Goal: Navigation & Orientation: Find specific page/section

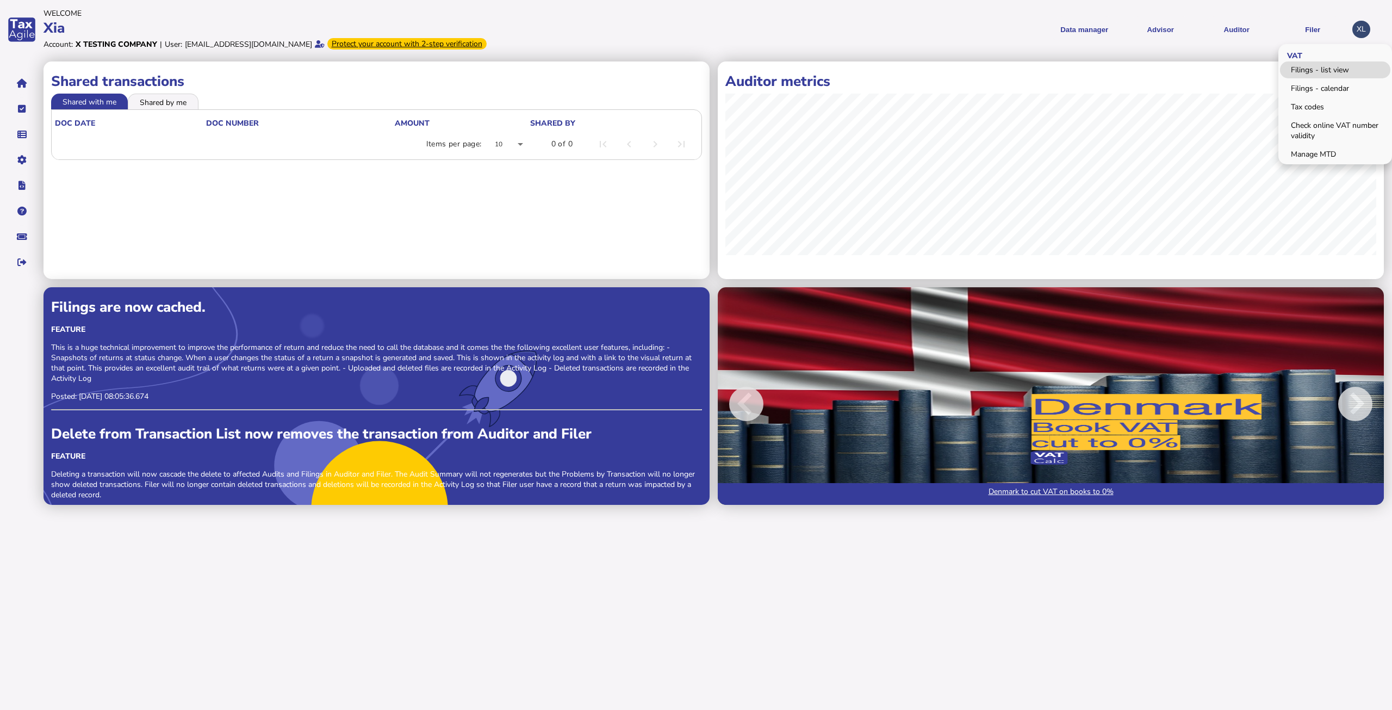
click at [1309, 67] on link "Filings - list view" at bounding box center [1335, 69] width 110 height 17
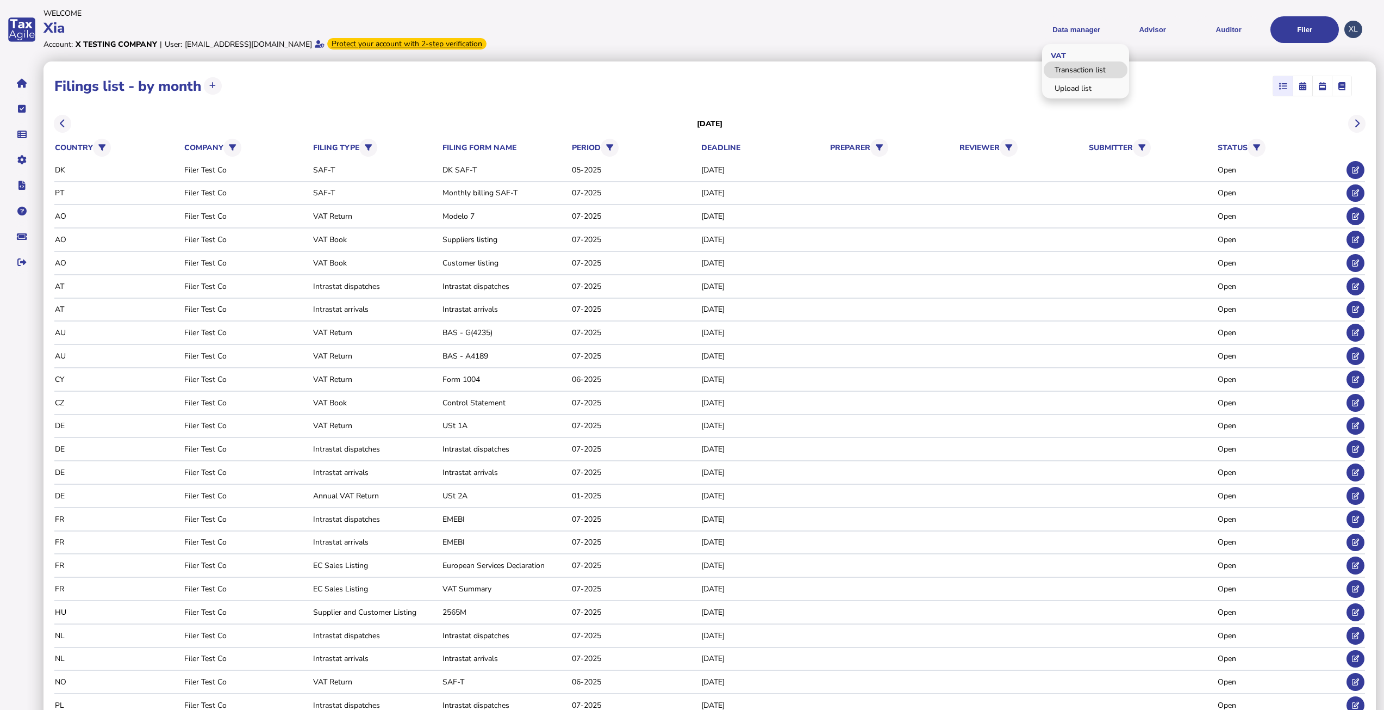
click at [1077, 72] on link "Transaction list" at bounding box center [1086, 69] width 84 height 17
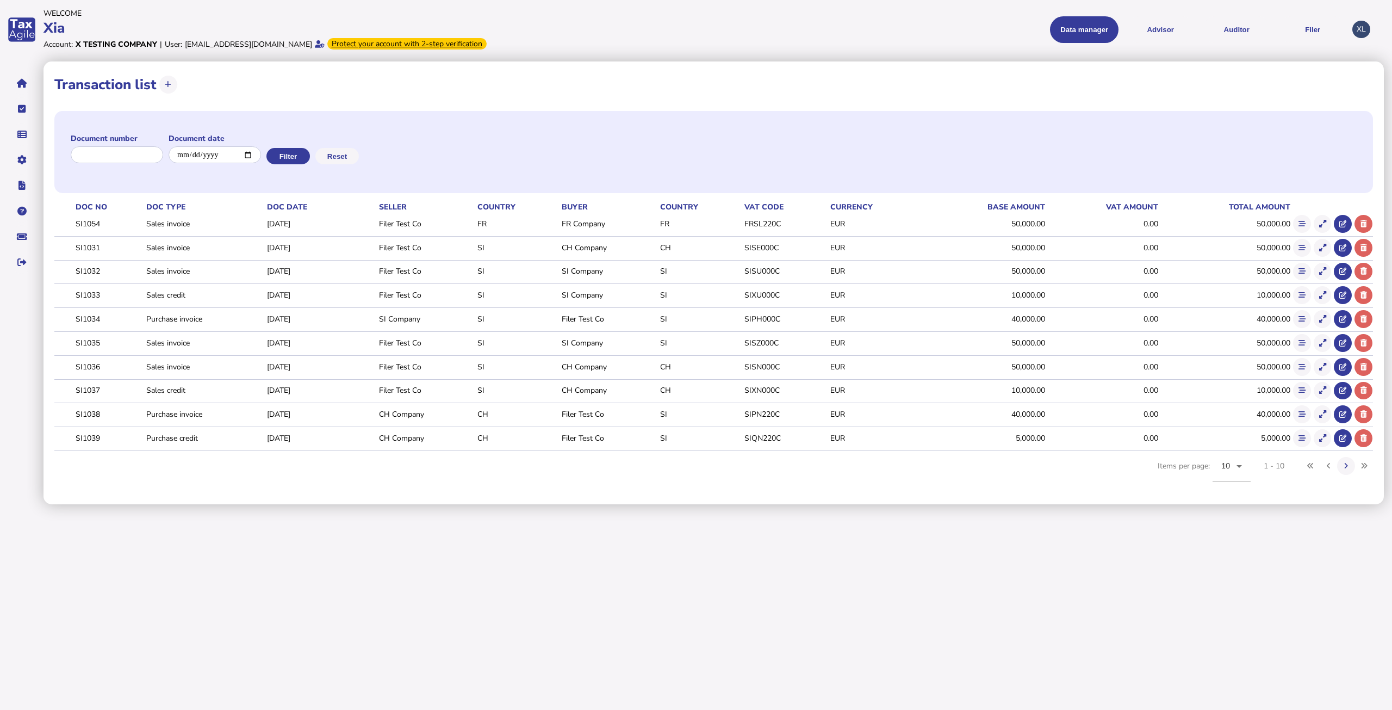
drag, startPoint x: 586, startPoint y: 558, endPoint x: 584, endPoint y: 551, distance: 7.9
click at [586, 504] on html "**********" at bounding box center [696, 252] width 1392 height 504
click at [166, 84] on icon at bounding box center [168, 84] width 7 height 7
select select
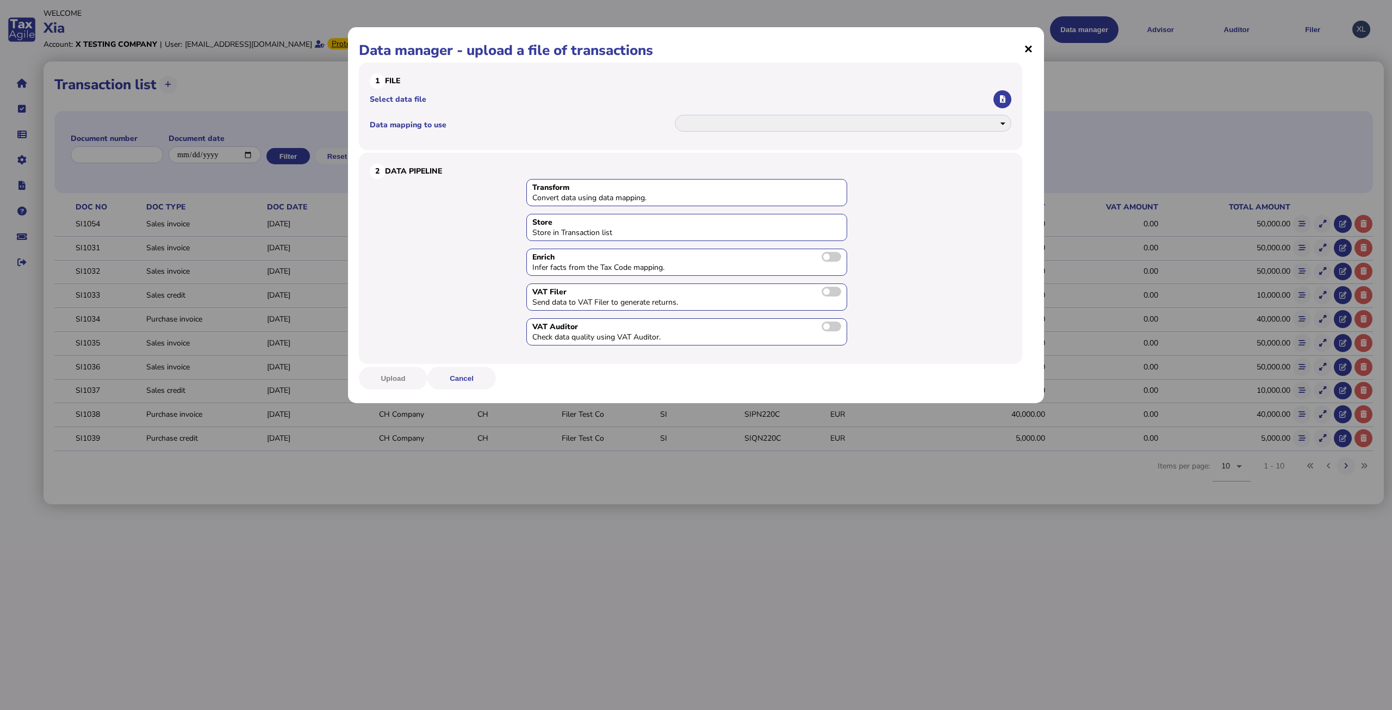
click at [1030, 47] on span "×" at bounding box center [1028, 48] width 9 height 21
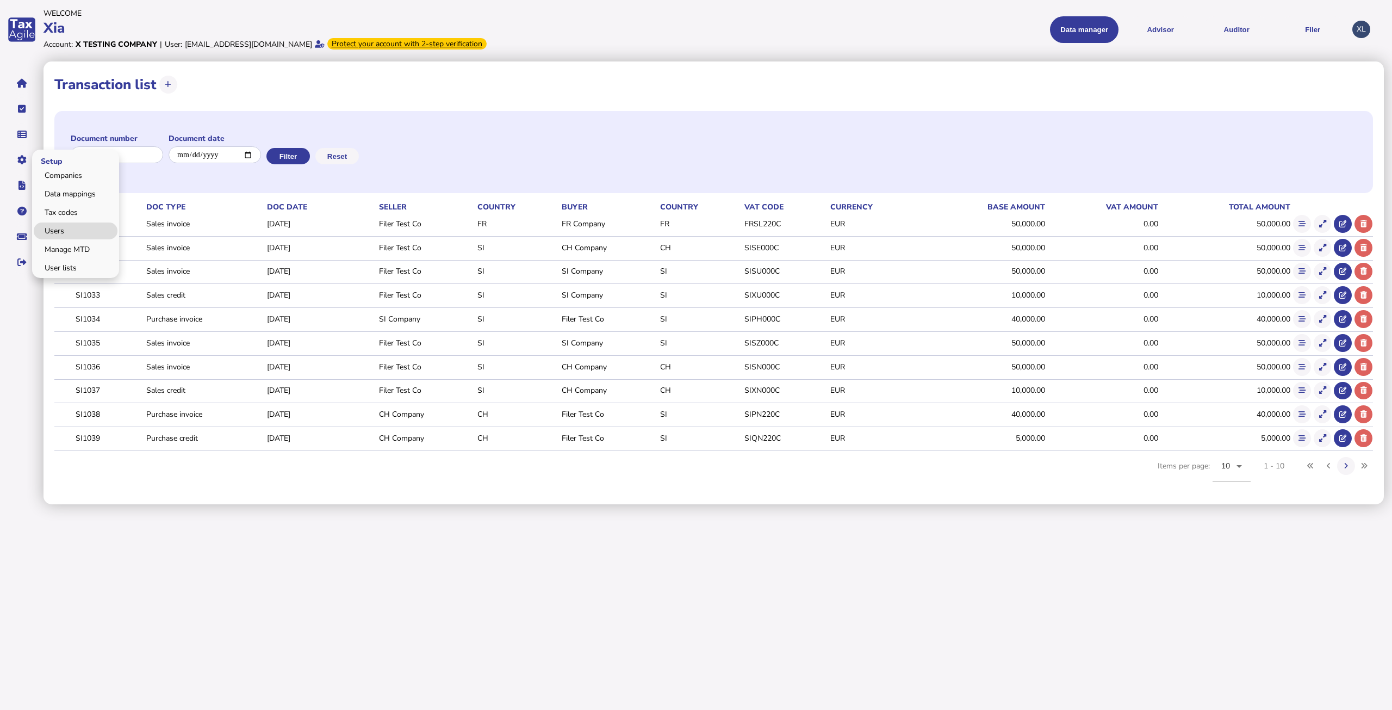
click at [57, 232] on link "Users" at bounding box center [76, 230] width 84 height 17
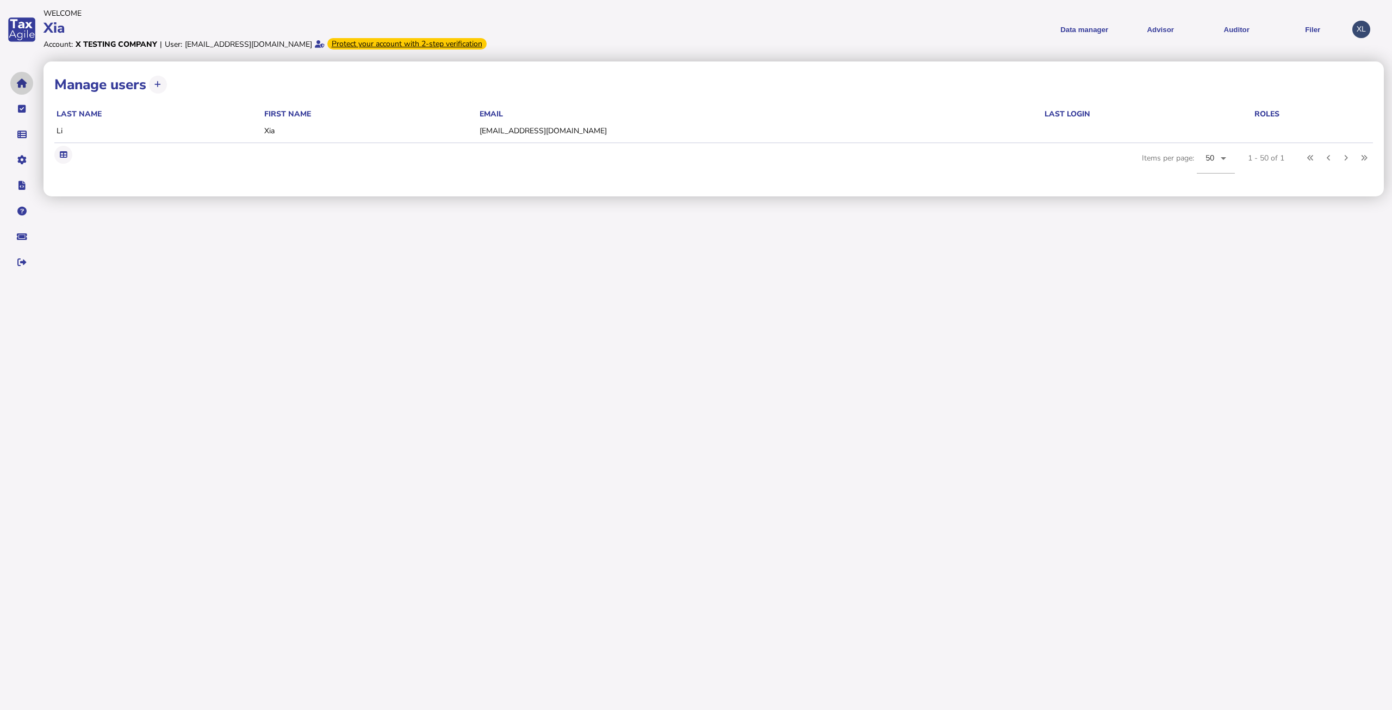
click at [20, 89] on button "navigate application pages" at bounding box center [21, 83] width 23 height 23
